Goal: Navigation & Orientation: Find specific page/section

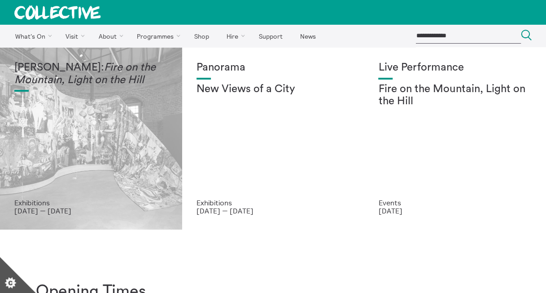
click at [137, 75] on em "Fire on the Mountain, Light on the Hill" at bounding box center [84, 73] width 141 height 23
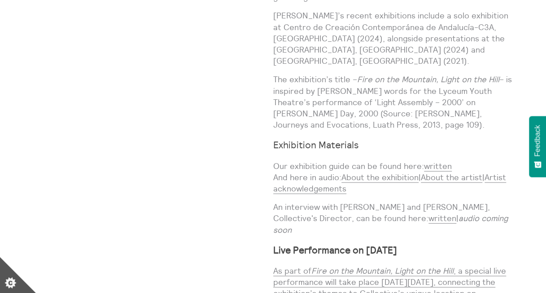
scroll to position [790, 0]
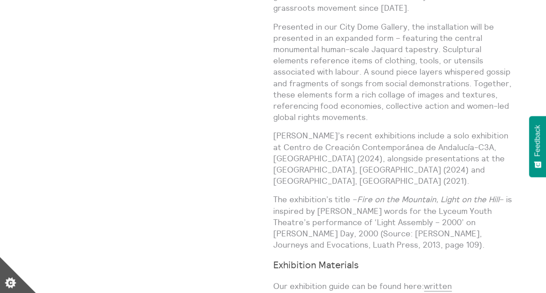
drag, startPoint x: 546, startPoint y: 131, endPoint x: 545, endPoint y: 81, distance: 50.3
click at [545, 81] on body "**********" at bounding box center [273, 248] width 546 height 2076
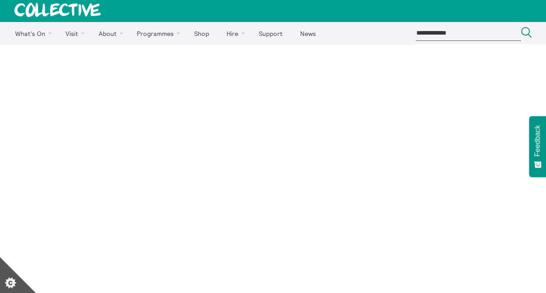
scroll to position [0, 0]
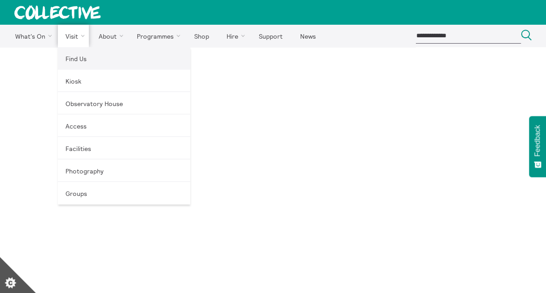
click at [72, 59] on link "Find Us" at bounding box center [124, 58] width 132 height 22
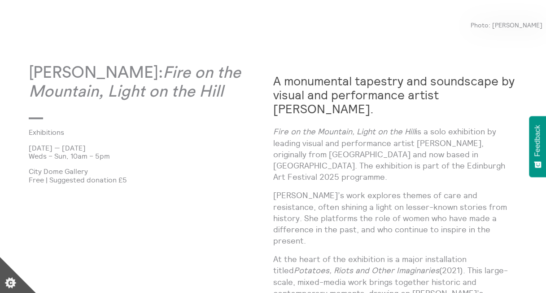
scroll to position [409, 0]
